Goal: Use online tool/utility: Use online tool/utility

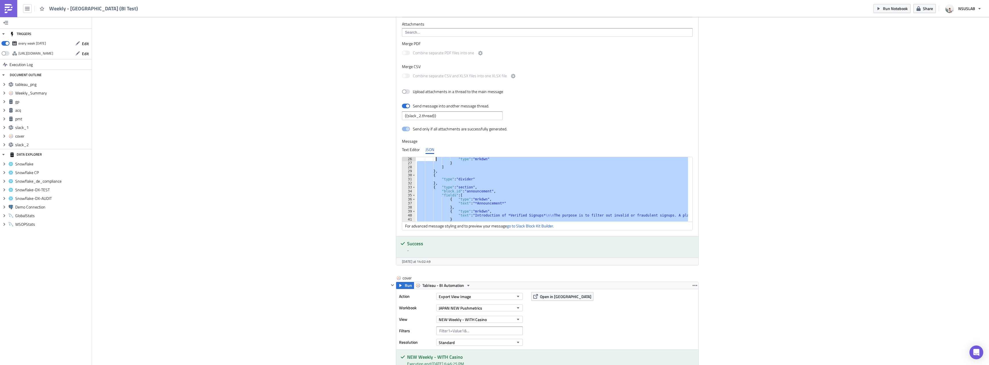
scroll to position [76, 0]
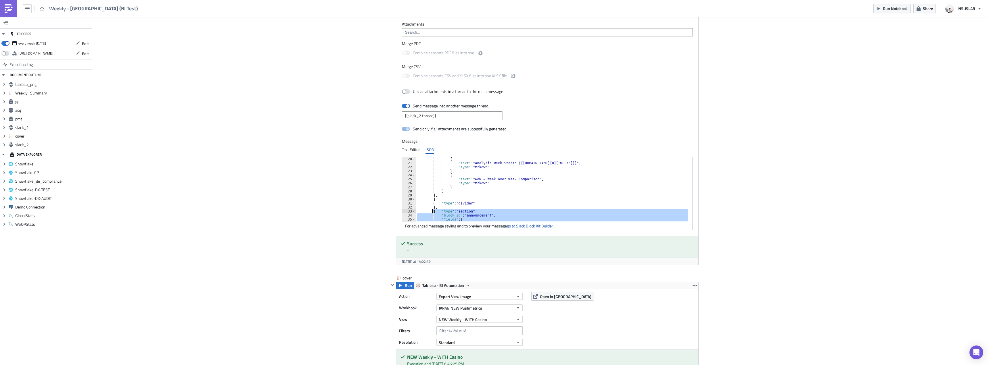
drag, startPoint x: 435, startPoint y: 190, endPoint x: 430, endPoint y: 211, distance: 21.8
click at [430, 211] on div "{ "text" : "Analysis Week Start: {{[DOMAIN_NAME][0]['WEEK']}}" , "type" : "mrkd…" at bounding box center [716, 191] width 600 height 68
type textarea "{ "type": "section", "block_id": "announcement","
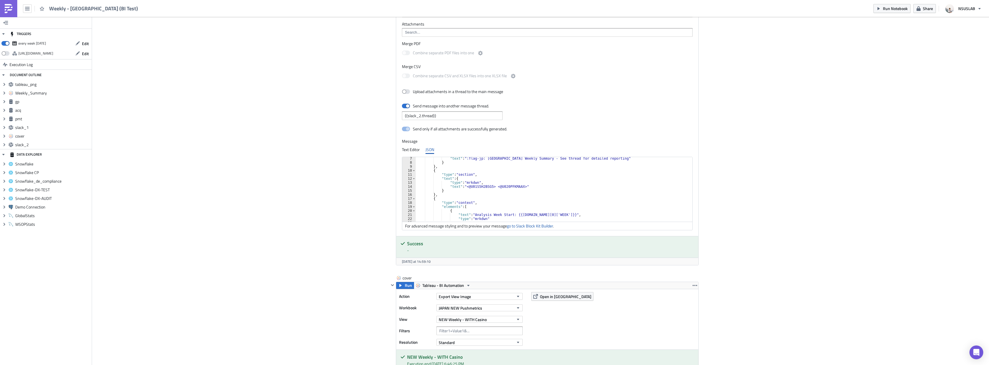
scroll to position [25, 0]
click at [517, 185] on div ""text" : ":flag-jp: Japan Weekly Summary - See thread for detailed reporting" }…" at bounding box center [552, 191] width 273 height 68
drag, startPoint x: 527, startPoint y: 187, endPoint x: 537, endPoint y: 185, distance: 9.8
click at [527, 187] on div ""text" : ":flag-jp: Japan Weekly Summary - See thread for detailed reporting" }…" at bounding box center [552, 191] width 273 height 68
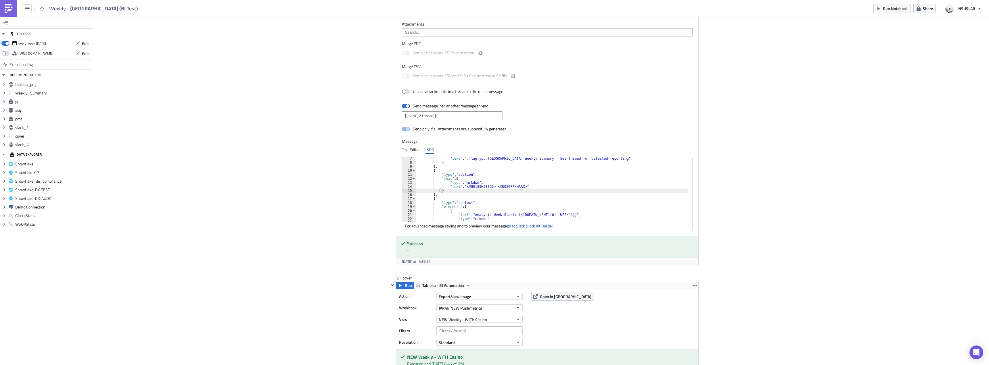
type textarea "},"
paste textarea "},"
click at [537, 225] on link "go to Slack Block Kit Builder" at bounding box center [530, 226] width 46 height 6
click at [460, 193] on div "} , { "type" : "section" , "text" : { "type" : "mrkdwn" , "text" : "<@U01S5H2BS…" at bounding box center [716, 188] width 600 height 68
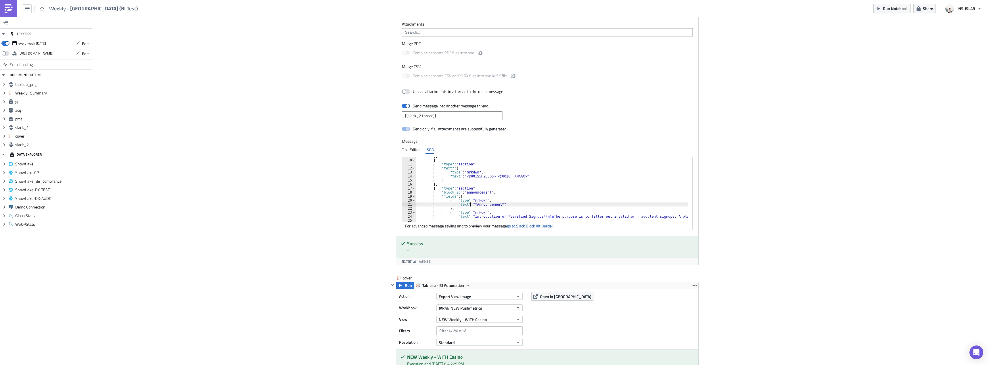
click at [469, 205] on div "} , { "type" : "section" , "text" : { "type" : "mrkdwn" , "text" : "<@U01S5H2BS…" at bounding box center [716, 188] width 600 height 68
click at [510, 206] on div "} , { "type" : "section" , "text" : { "type" : "mrkdwn" , "text" : "<@U01S5H2BS…" at bounding box center [716, 188] width 600 height 68
click at [533, 228] on link "go to Slack Block Kit Builder" at bounding box center [530, 226] width 46 height 6
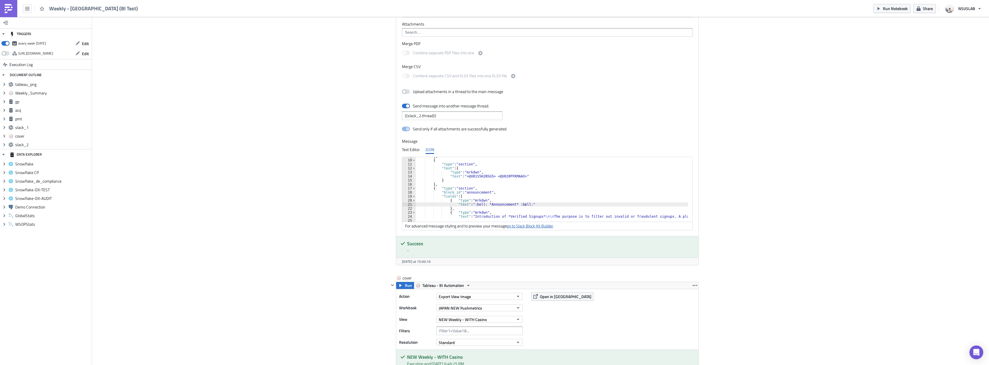
click at [530, 227] on link "go to Slack Block Kit Builder" at bounding box center [530, 226] width 46 height 6
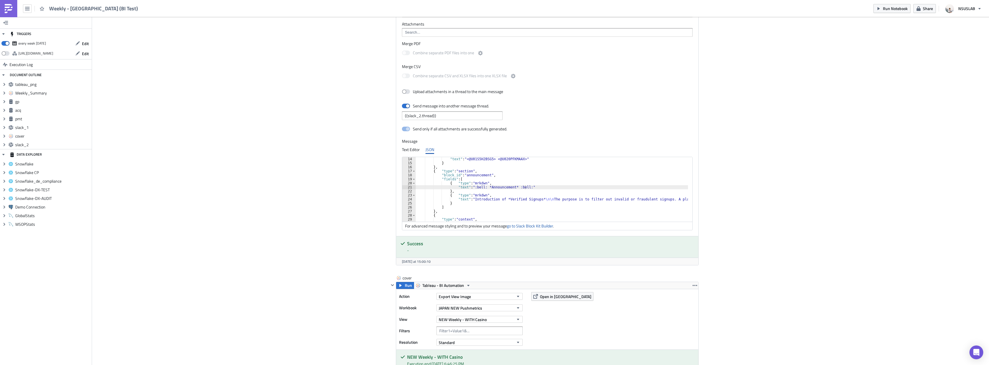
scroll to position [52, 0]
click at [543, 200] on div ""text" : "<@U01S5H2BSG5> <@U020PFKMAAX>" } } , { "type" : "section" , "block_id…" at bounding box center [716, 191] width 600 height 68
type textarea "}"
click at [531, 225] on link "go to Slack Block Kit Builder" at bounding box center [530, 226] width 46 height 6
